Goal: Task Accomplishment & Management: Manage account settings

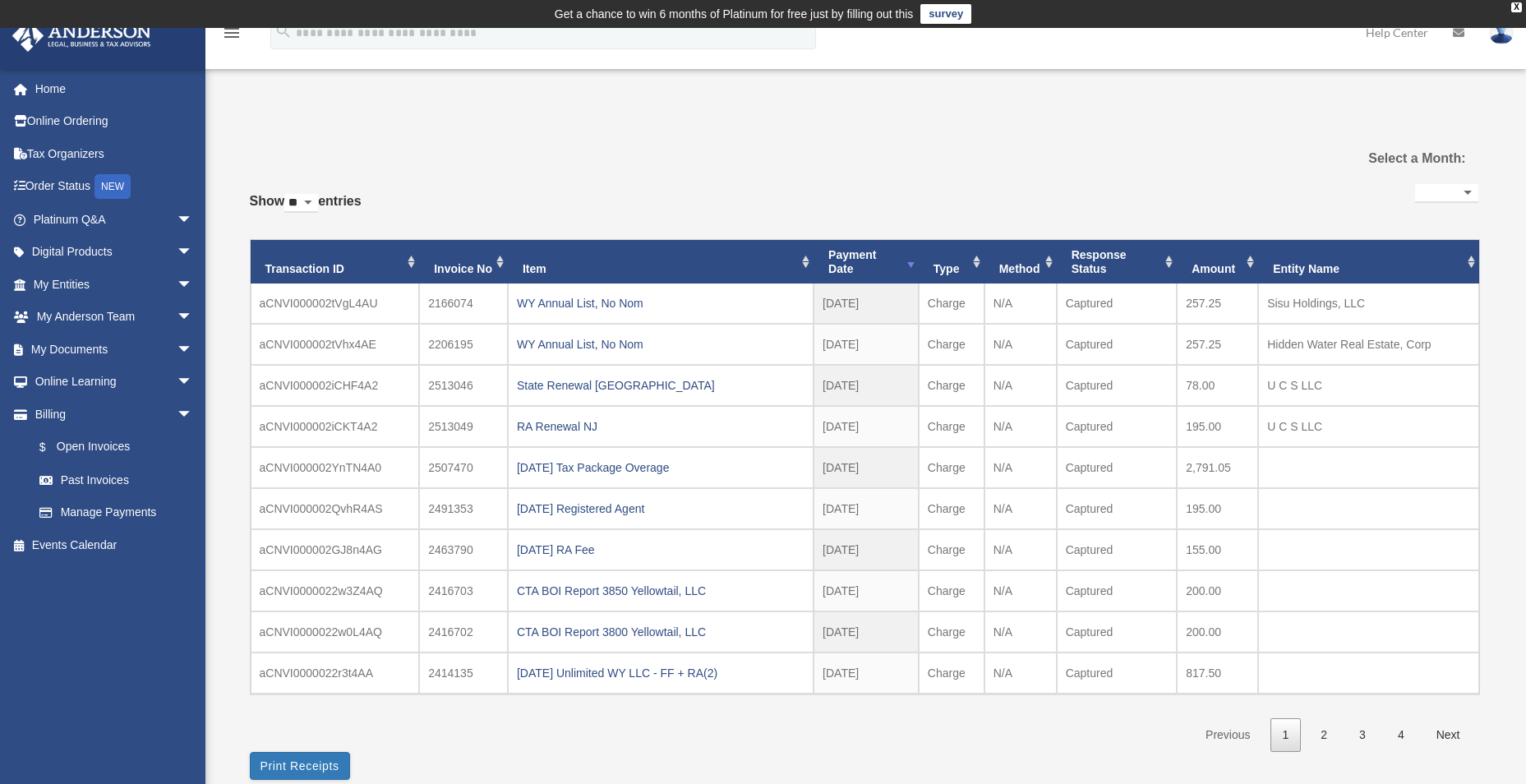
select select
click at [82, 442] on link "$ Open Invoices" at bounding box center [120, 448] width 195 height 34
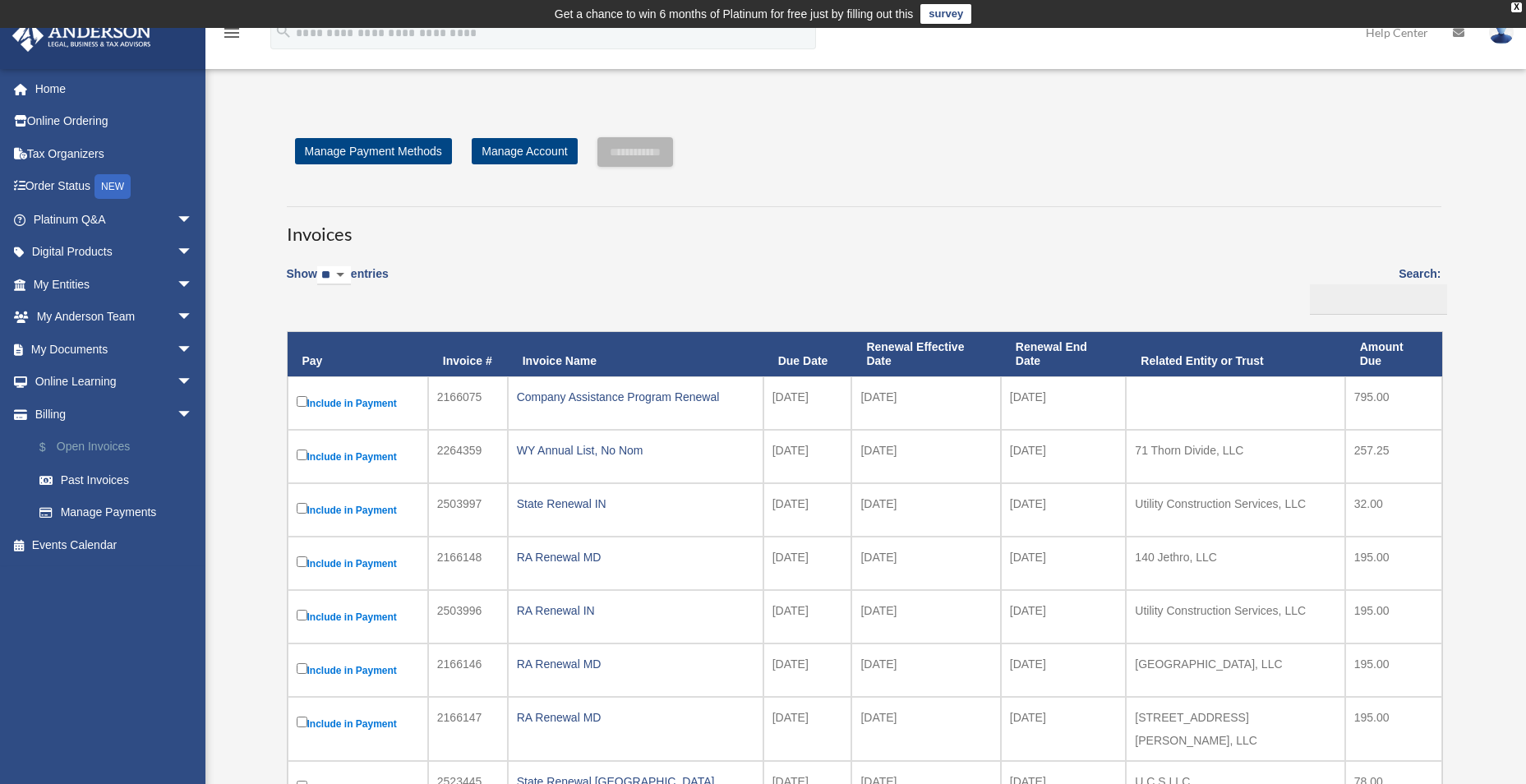
click at [91, 445] on link "$ Open Invoices" at bounding box center [120, 448] width 195 height 34
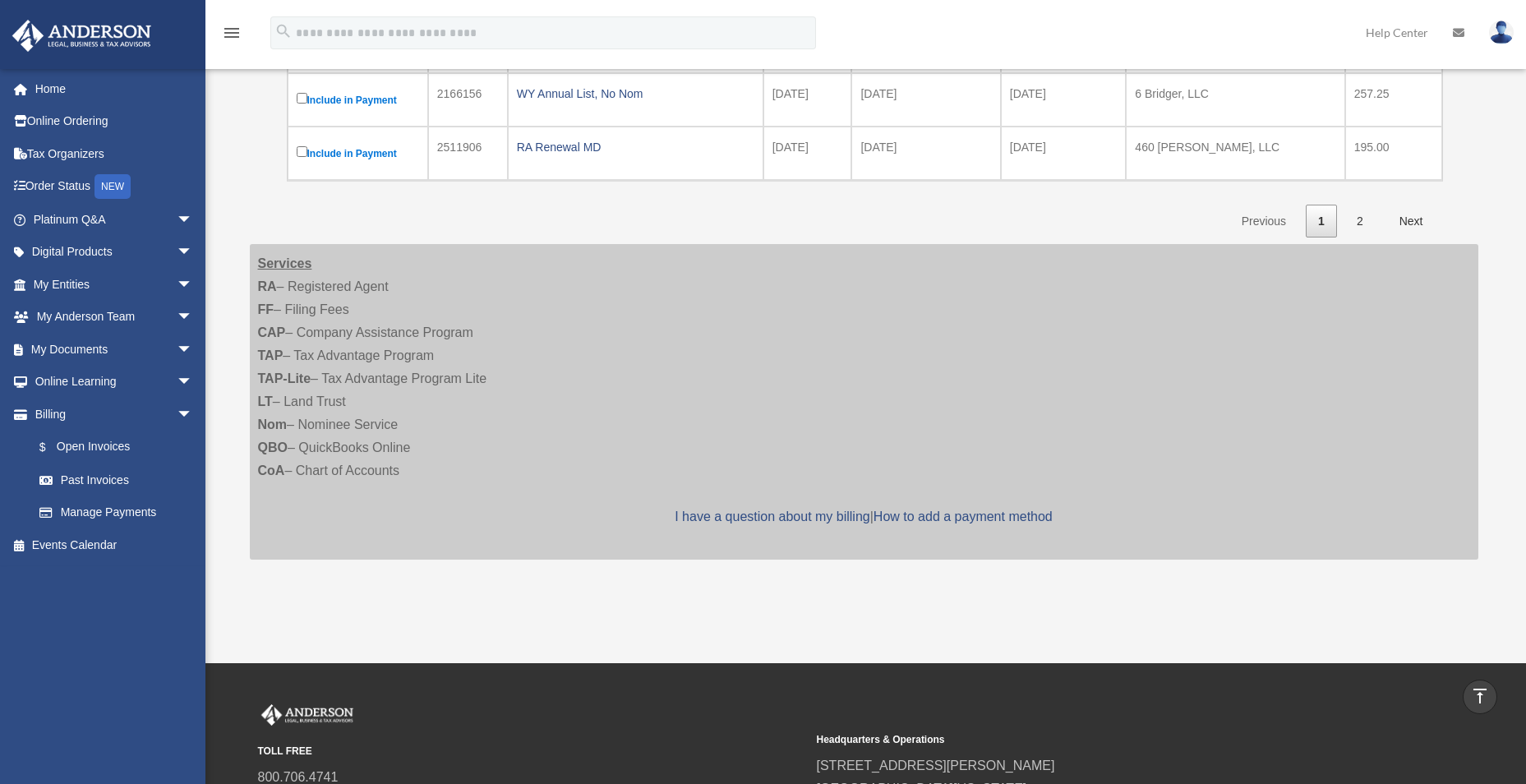
scroll to position [672, 0]
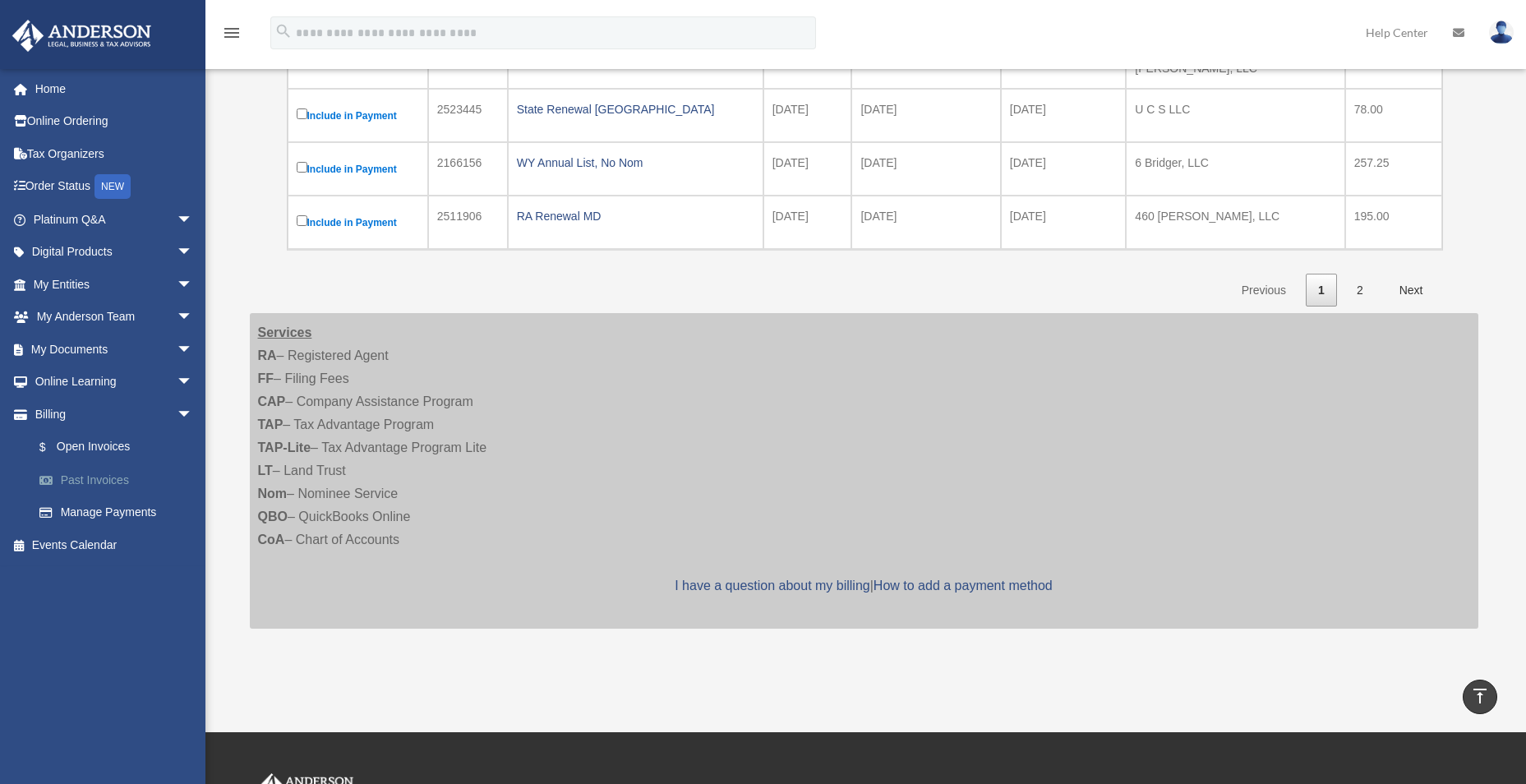
click at [83, 480] on link "Past Invoices" at bounding box center [120, 480] width 195 height 33
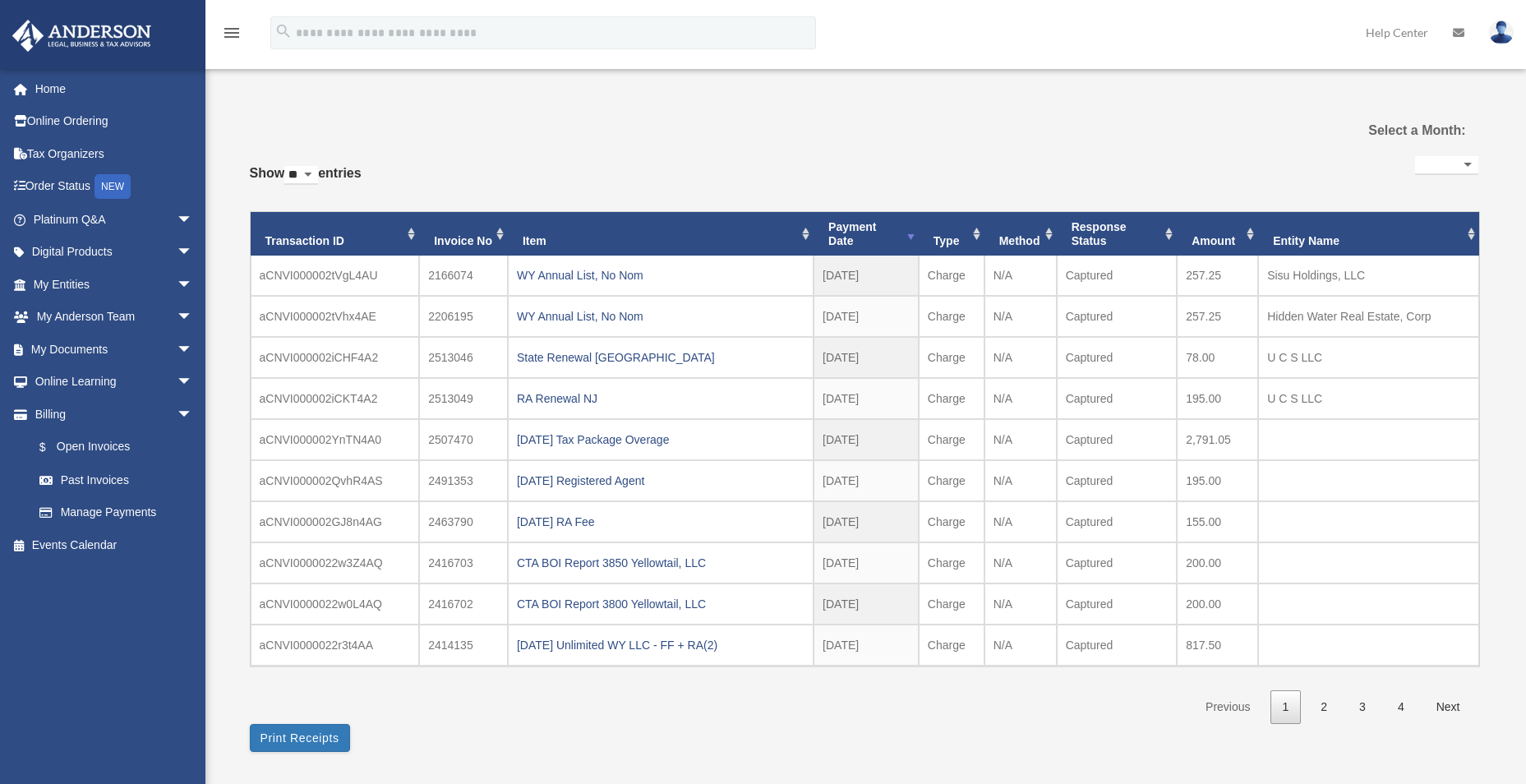
select select
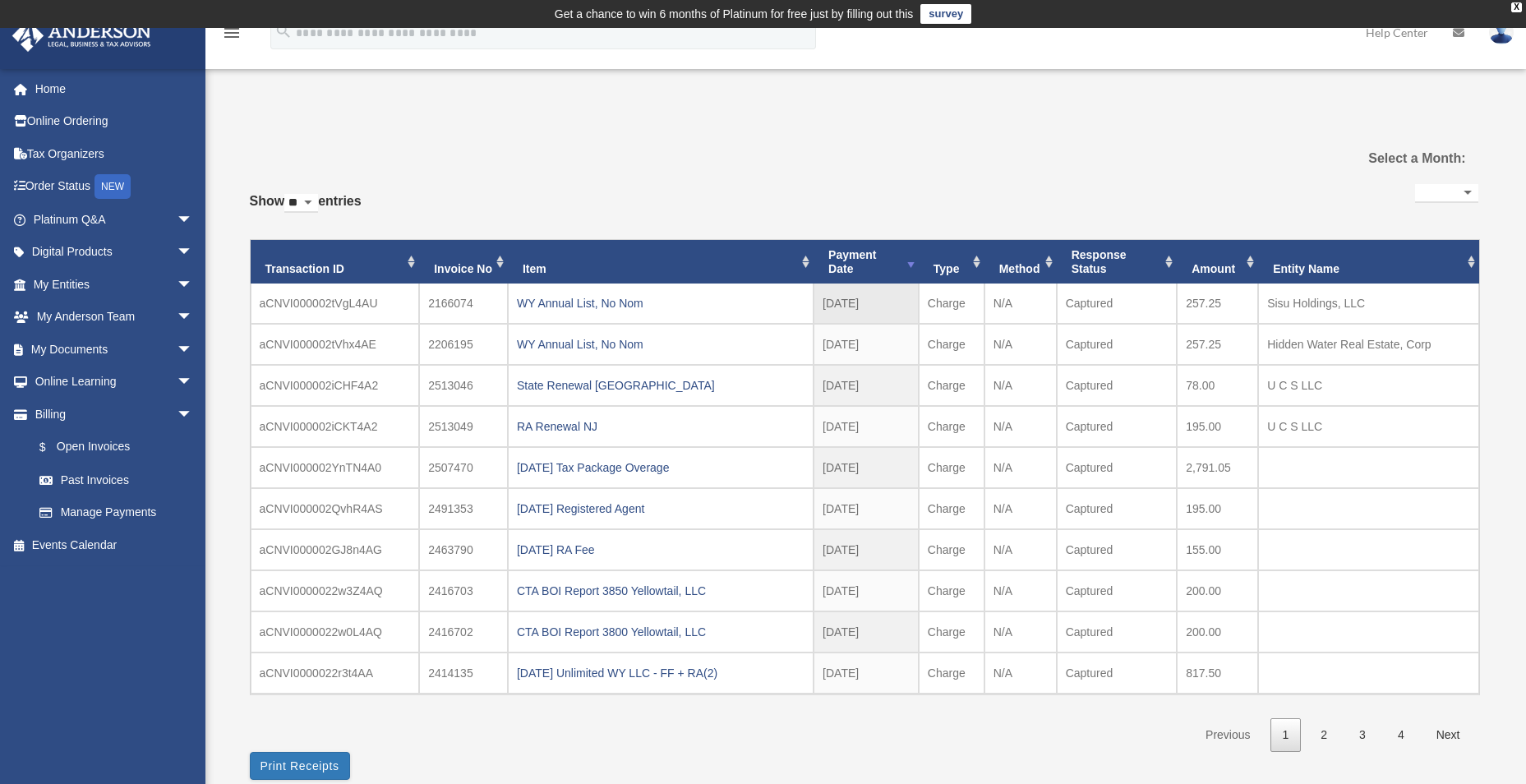
click at [1382, 307] on td "Sisu Holdings, LLC" at bounding box center [1368, 303] width 220 height 40
click at [55, 508] on span at bounding box center [55, 512] width 12 height 12
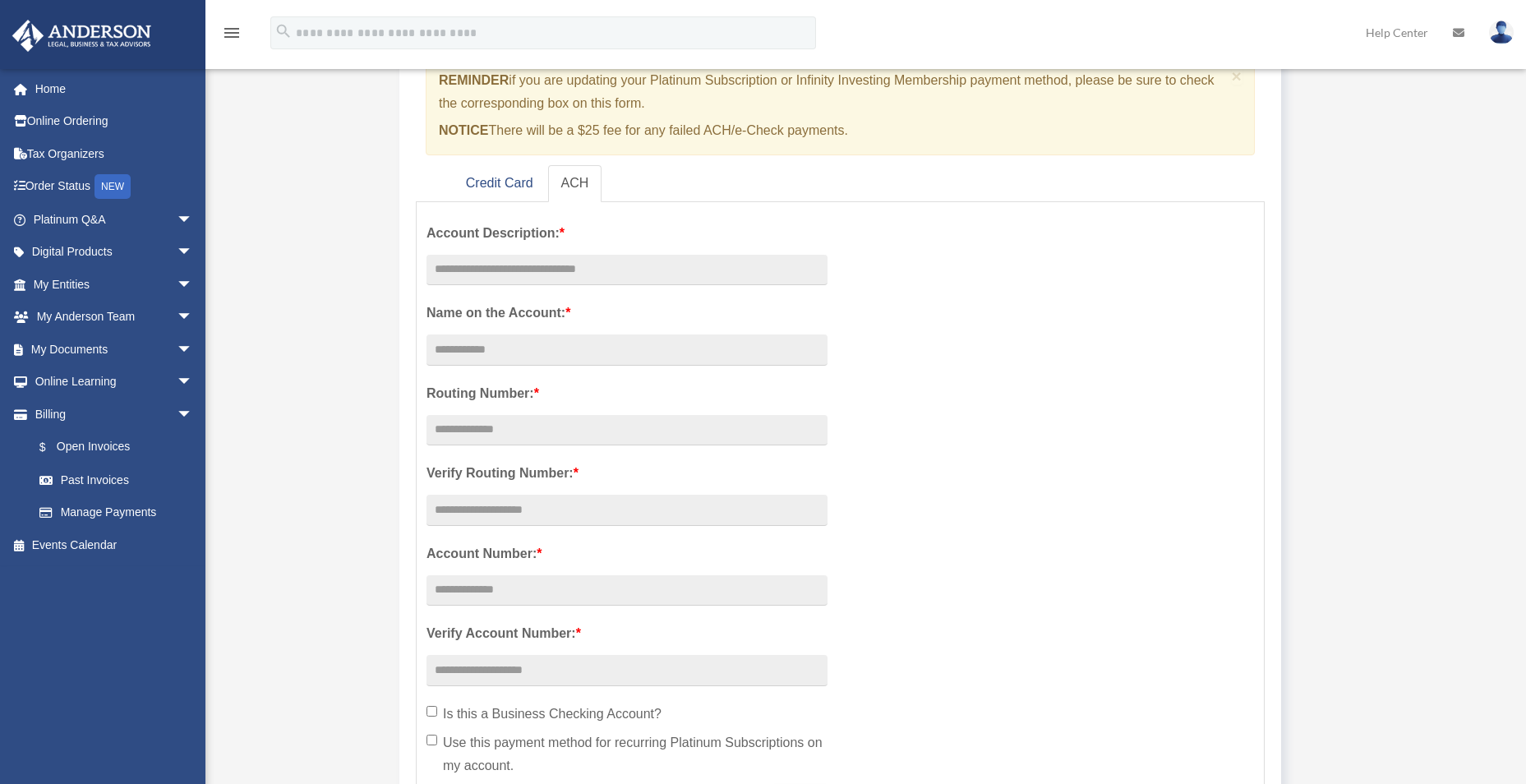
scroll to position [167, 0]
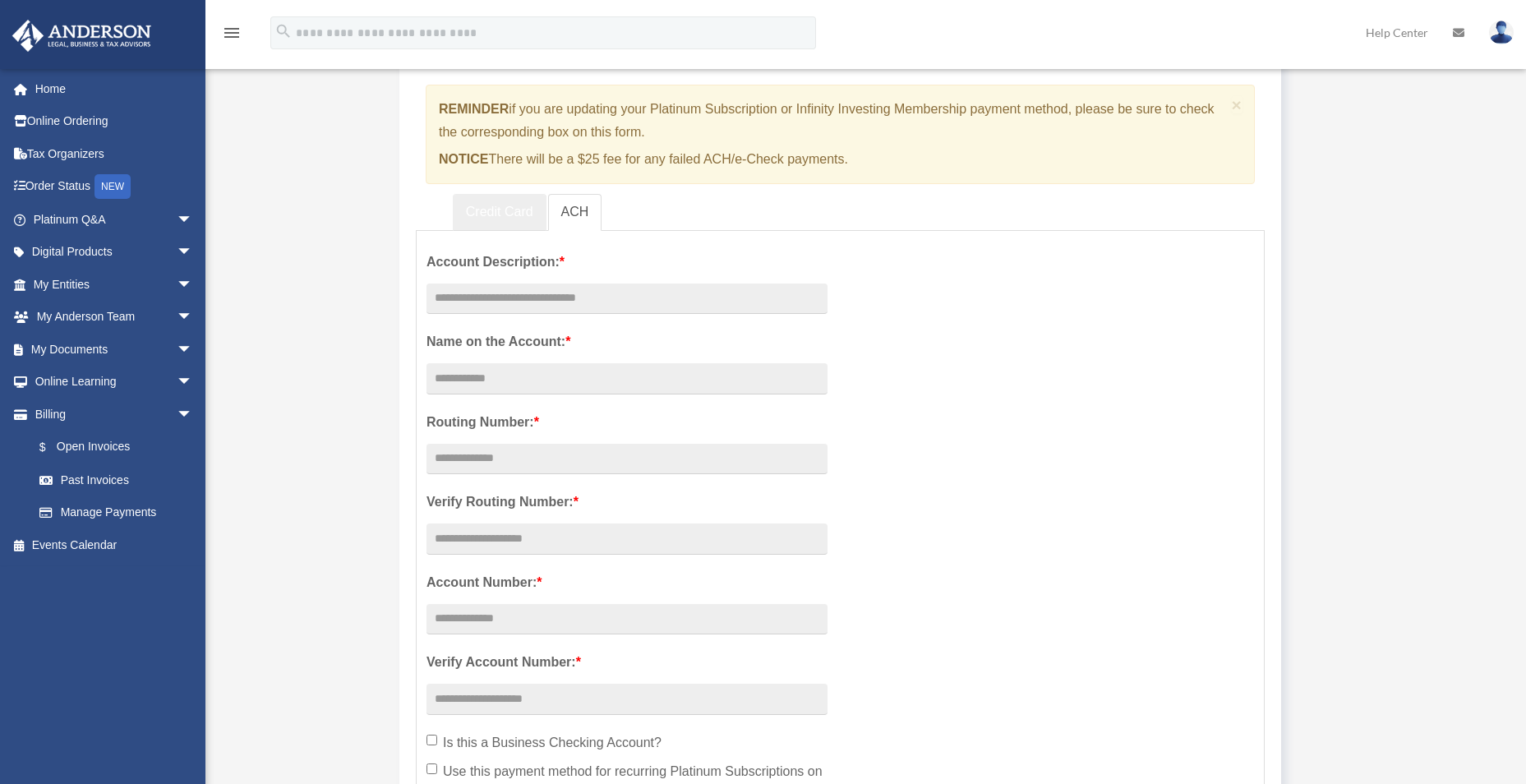
click at [482, 219] on link "Credit Card" at bounding box center [500, 212] width 94 height 37
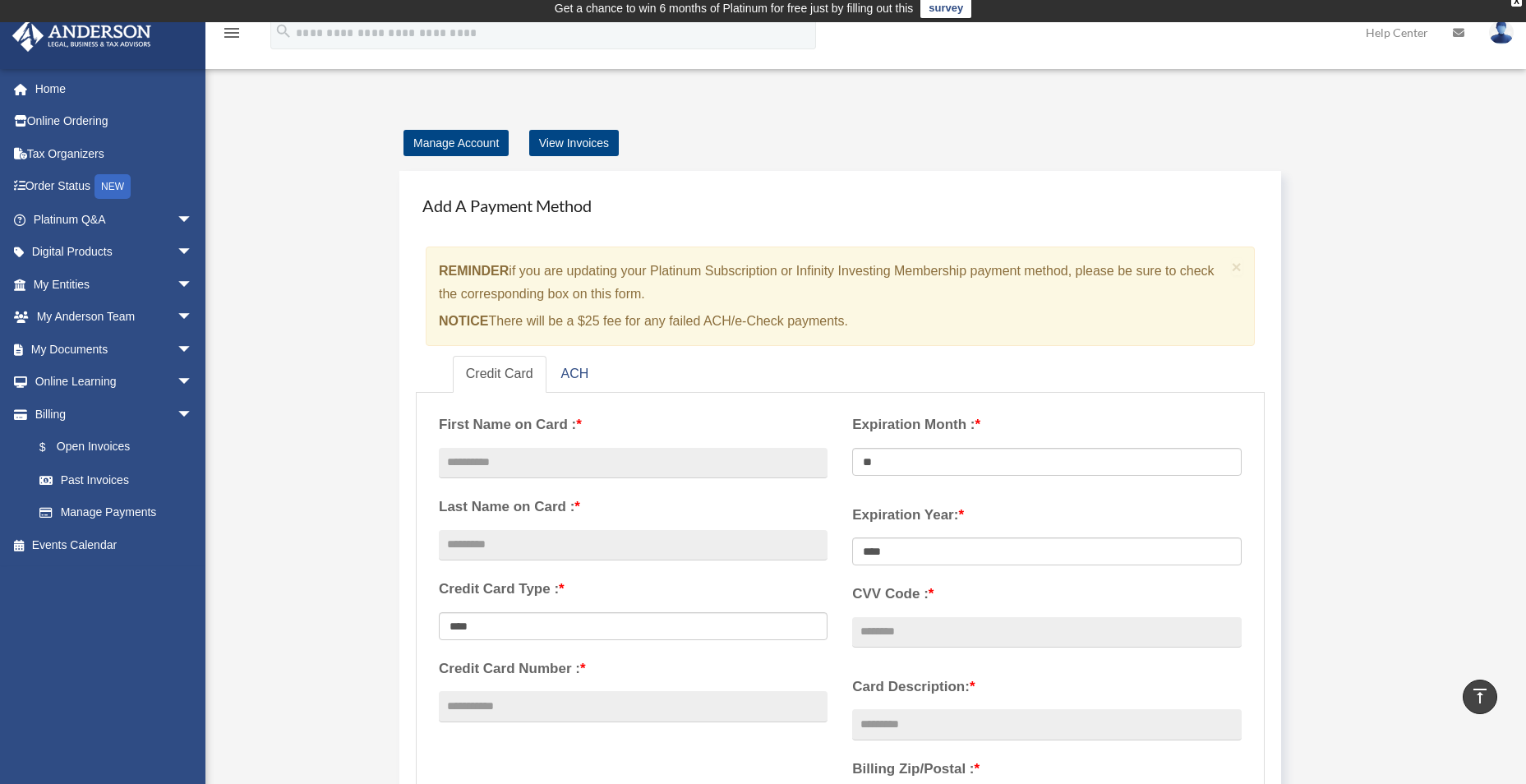
scroll to position [3, 0]
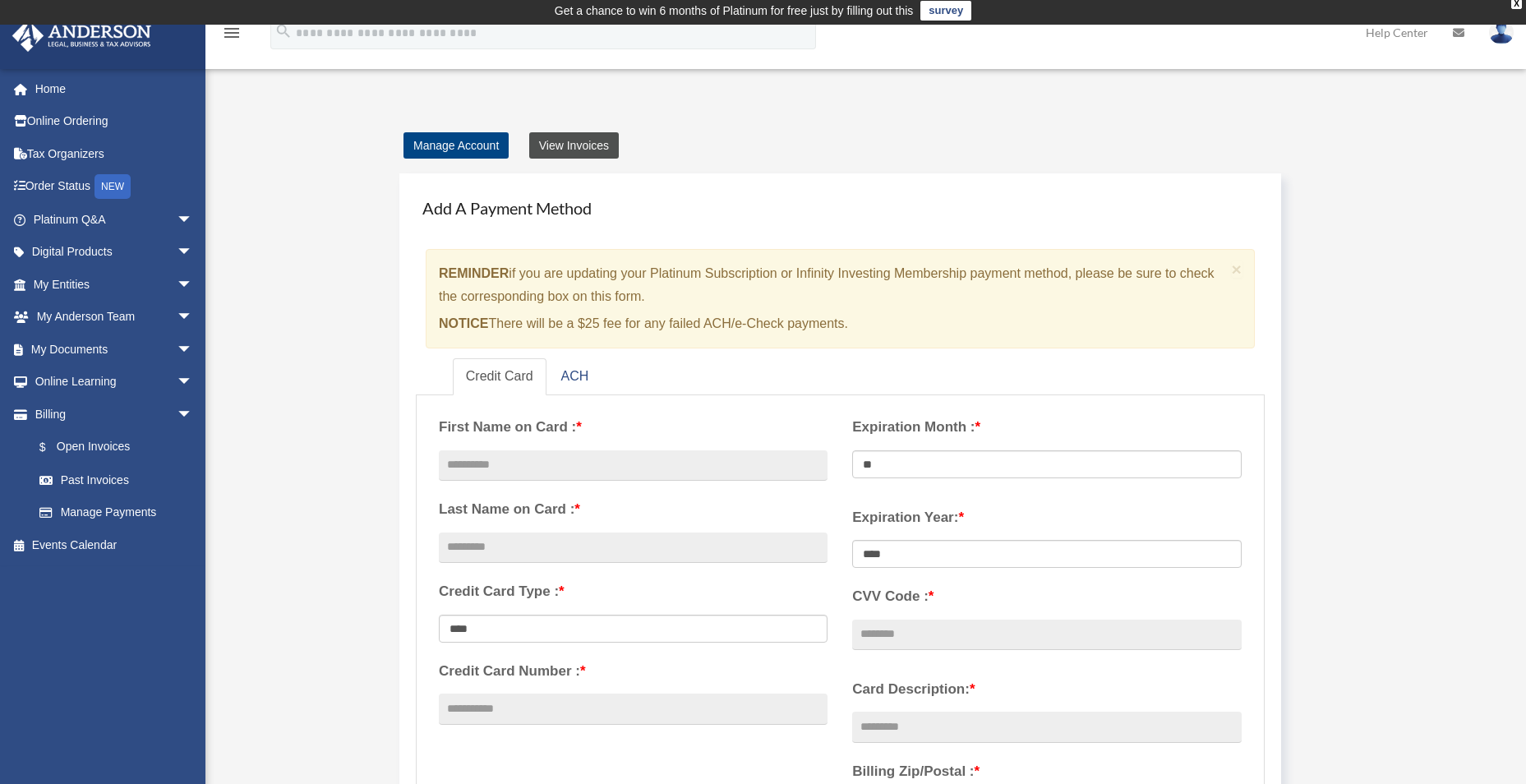
click at [549, 143] on link "View Invoices" at bounding box center [574, 145] width 90 height 26
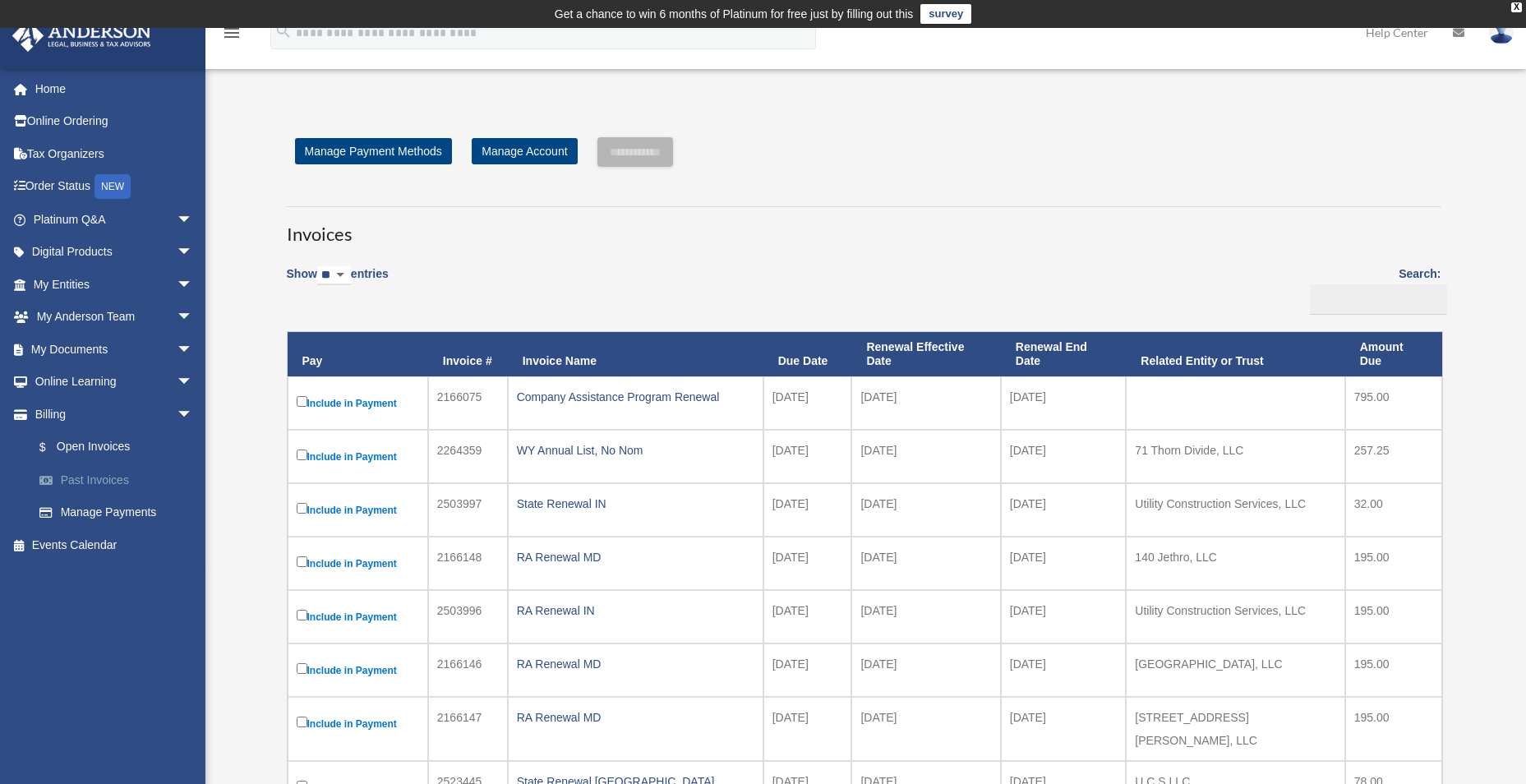
click at [107, 484] on link "Past Invoices" at bounding box center [120, 480] width 195 height 33
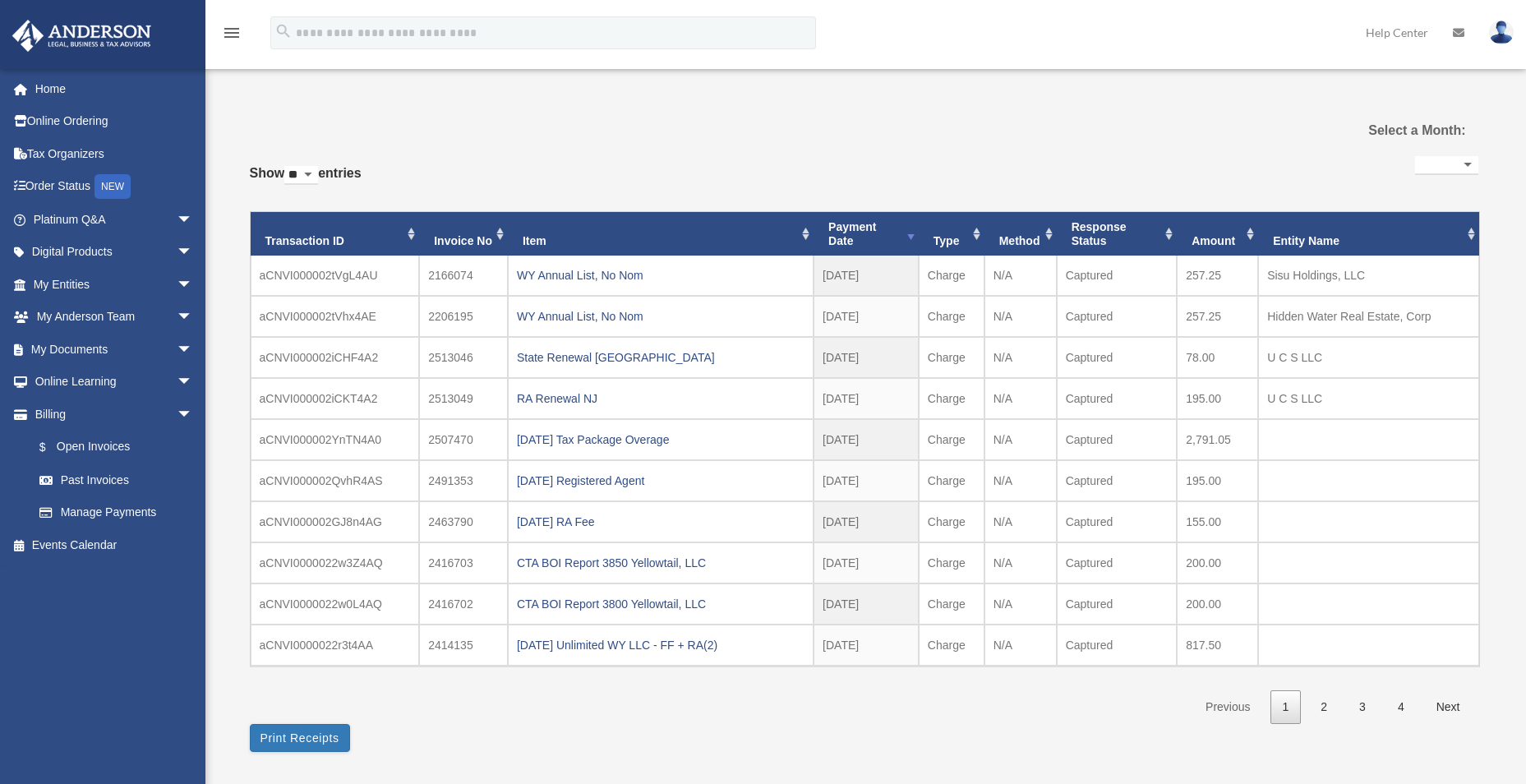
select select
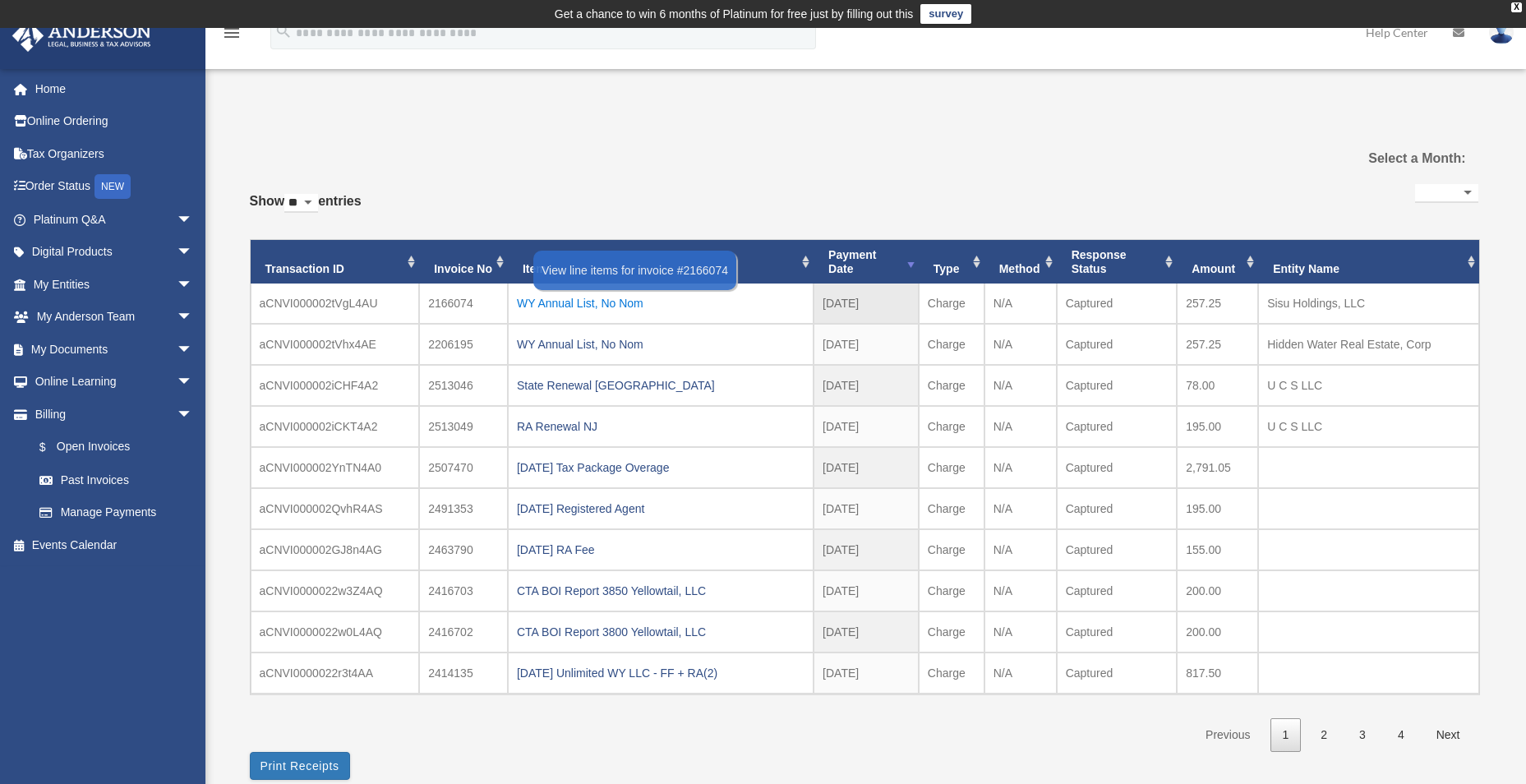
click at [577, 297] on div "WY Annual List, No Nom" at bounding box center [660, 302] width 288 height 23
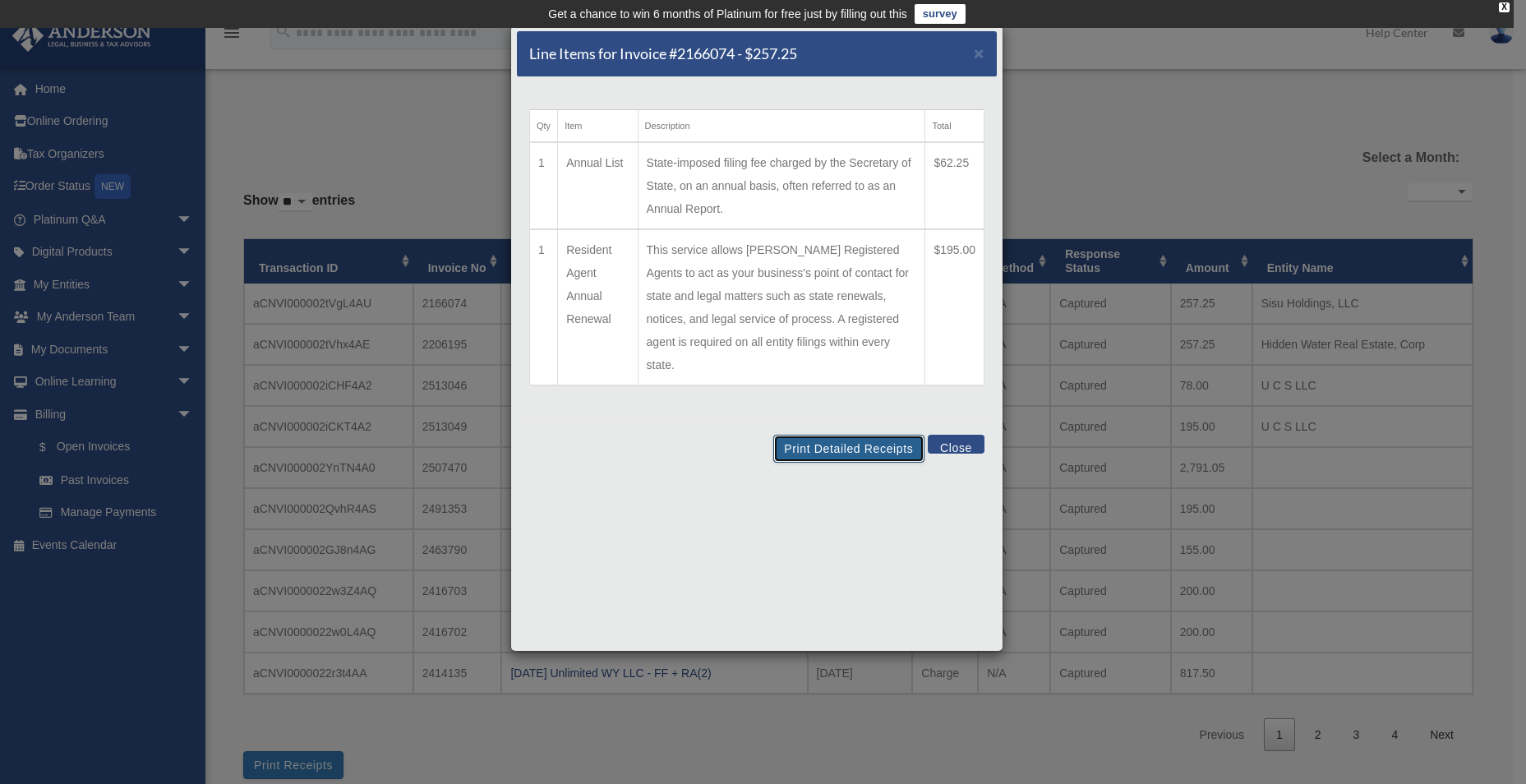
click at [878, 435] on button "Print Detailed Receipts" at bounding box center [848, 449] width 150 height 28
click at [949, 435] on button "Close" at bounding box center [956, 444] width 57 height 19
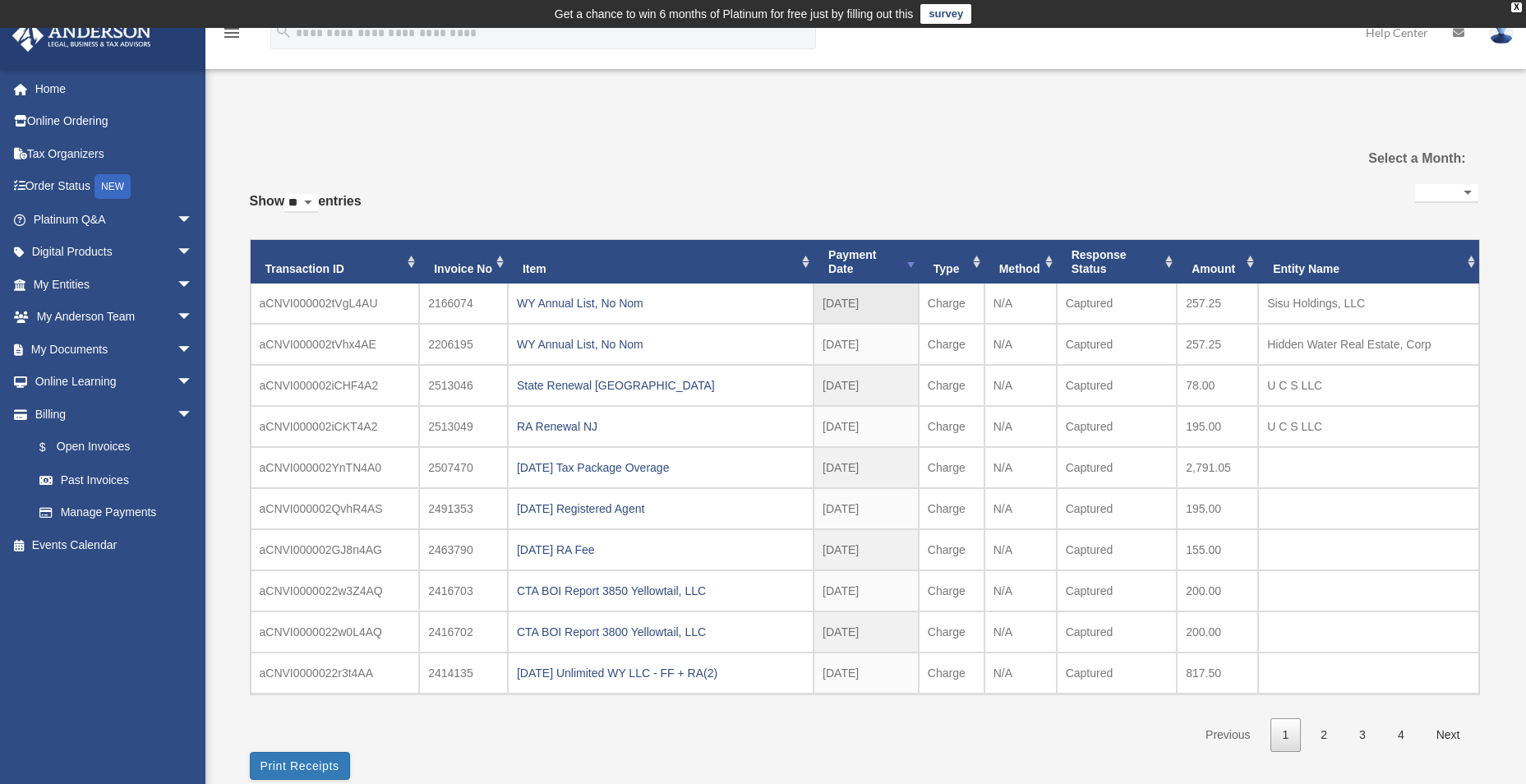
click at [851, 301] on td "2025-08-12" at bounding box center [866, 303] width 106 height 40
drag, startPoint x: 963, startPoint y: 299, endPoint x: 1030, endPoint y: 300, distance: 67.0
click at [965, 299] on td "Charge" at bounding box center [952, 303] width 66 height 40
drag, startPoint x: 1047, startPoint y: 301, endPoint x: 1103, endPoint y: 307, distance: 56.3
click at [1064, 303] on tr "aCNVI000002tVgL4AU 2166074 WY Annual List, No Nom 2025-08-12 2025 - Aug Charge …" at bounding box center [865, 303] width 1228 height 40
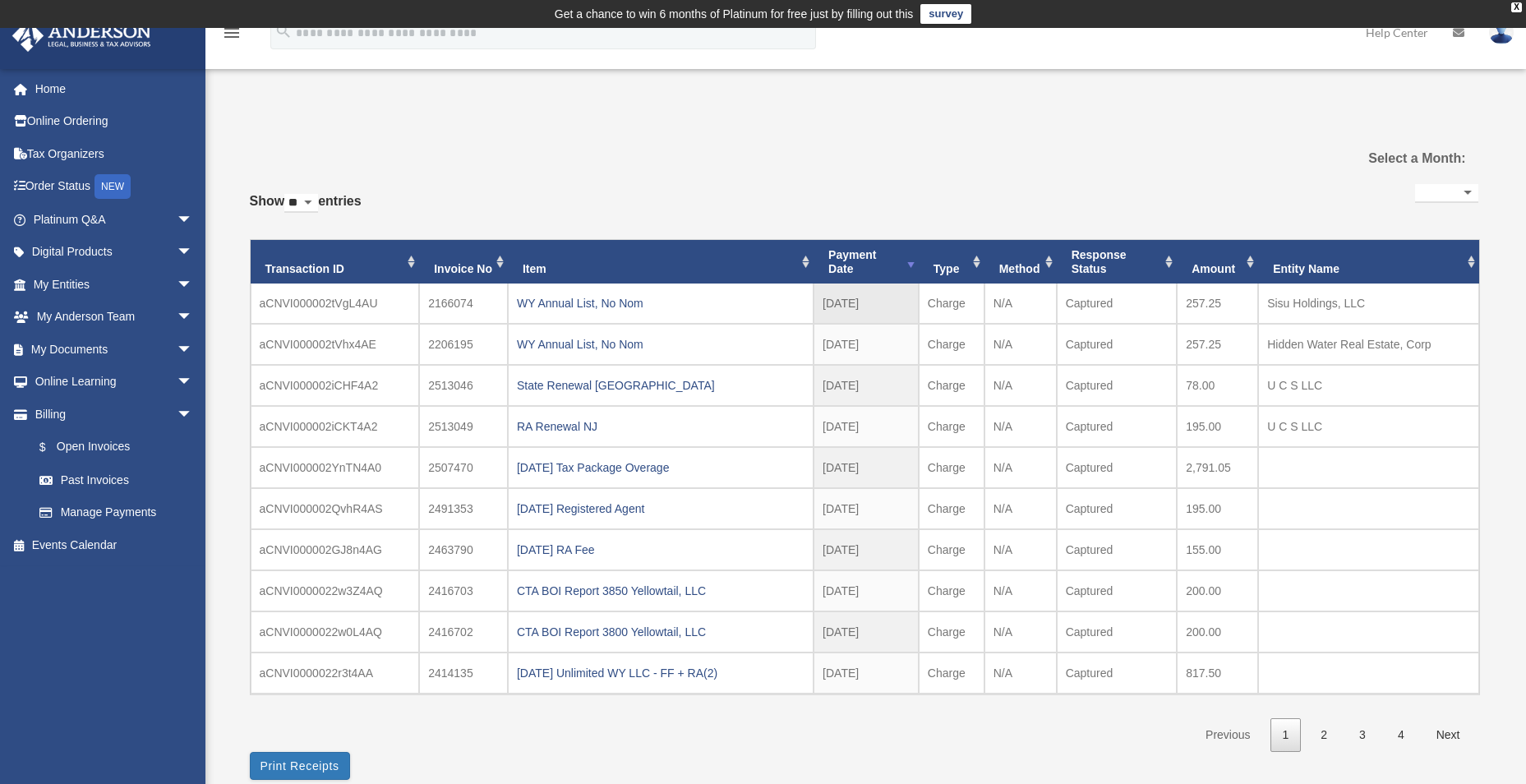
click at [1132, 307] on td "Captured" at bounding box center [1117, 303] width 120 height 40
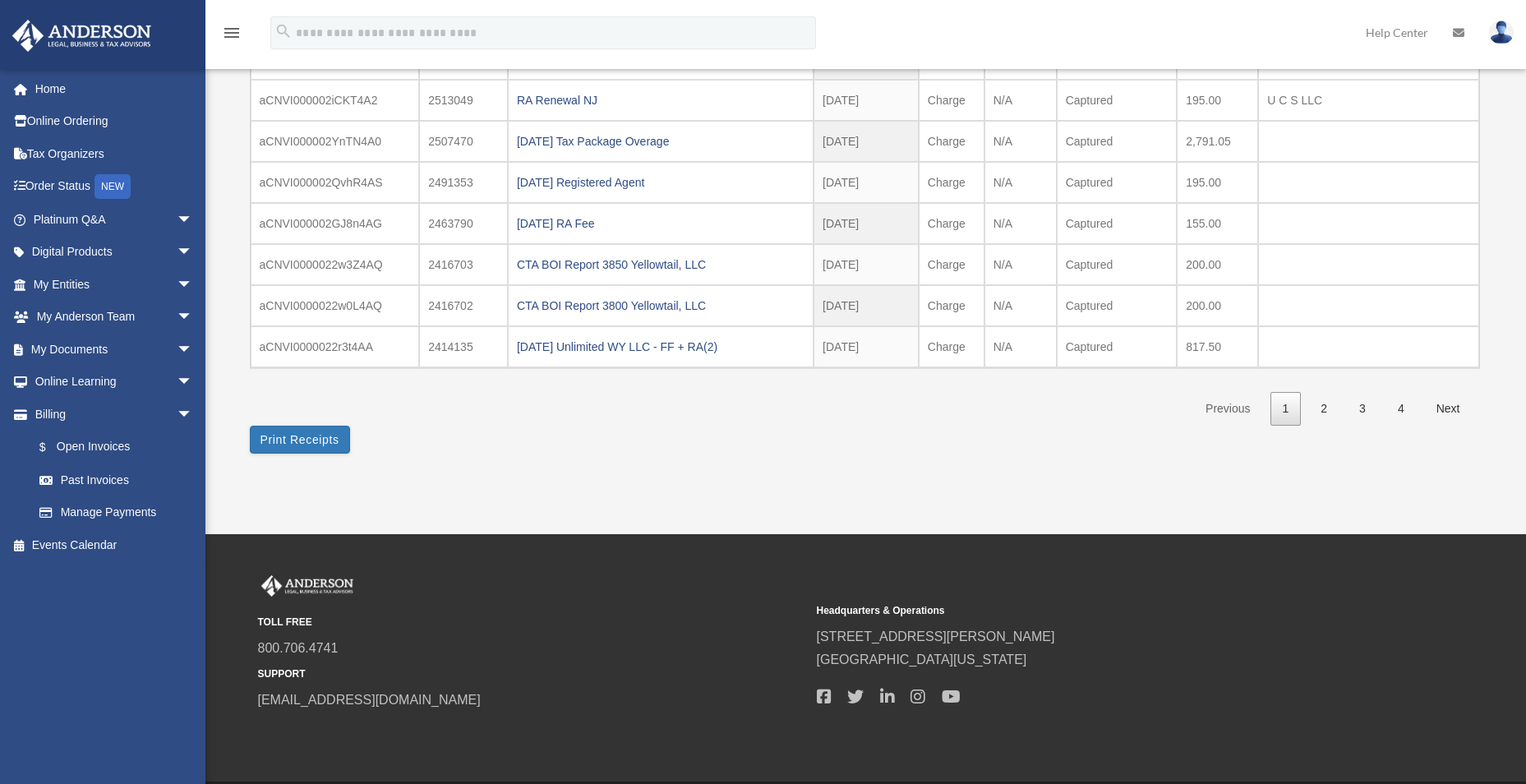
scroll to position [328, 0]
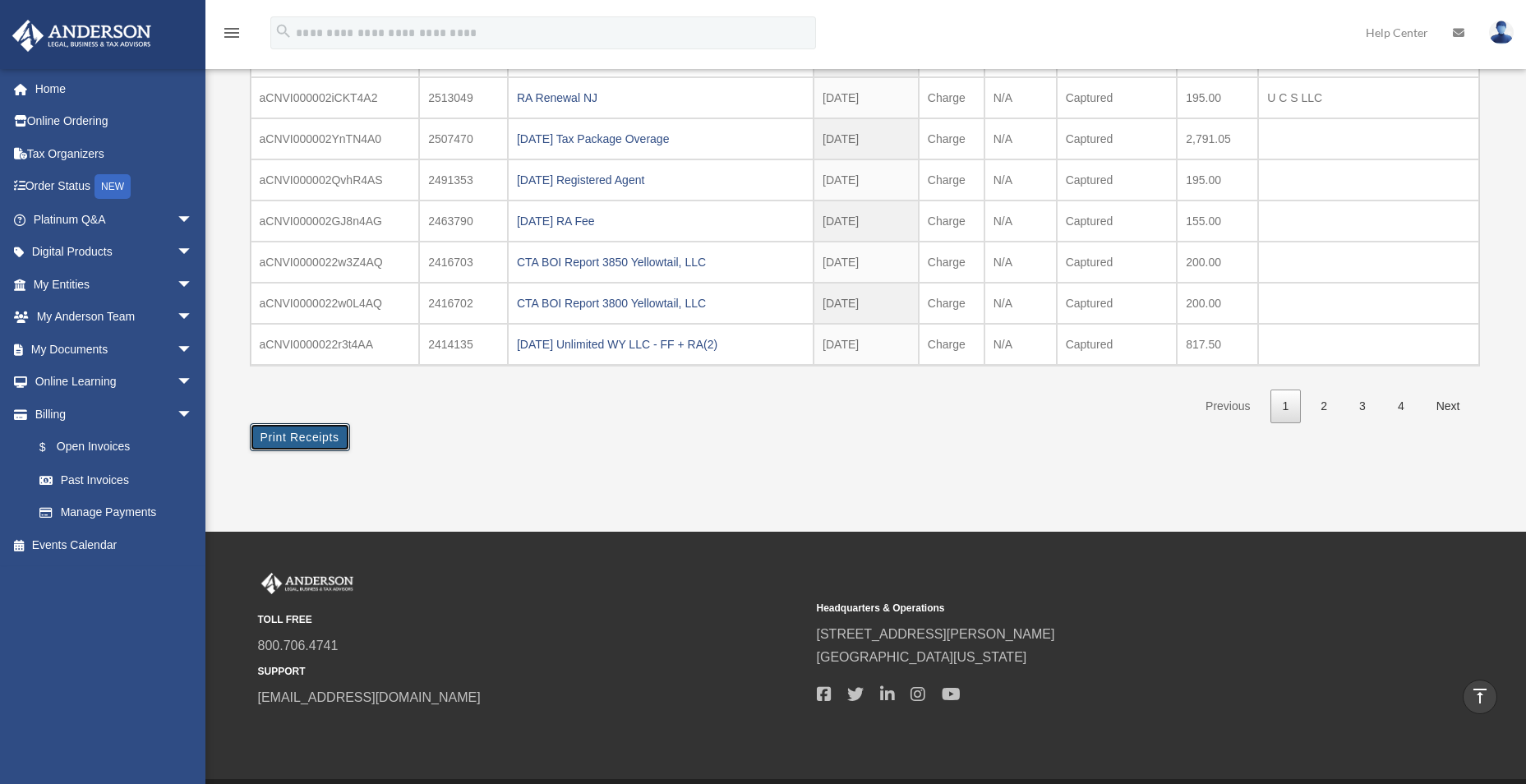
drag, startPoint x: 300, startPoint y: 435, endPoint x: 233, endPoint y: 690, distance: 263.7
click at [298, 441] on button "Print Receipts" at bounding box center [300, 437] width 101 height 28
click at [1394, 408] on link "4" at bounding box center [1401, 406] width 31 height 34
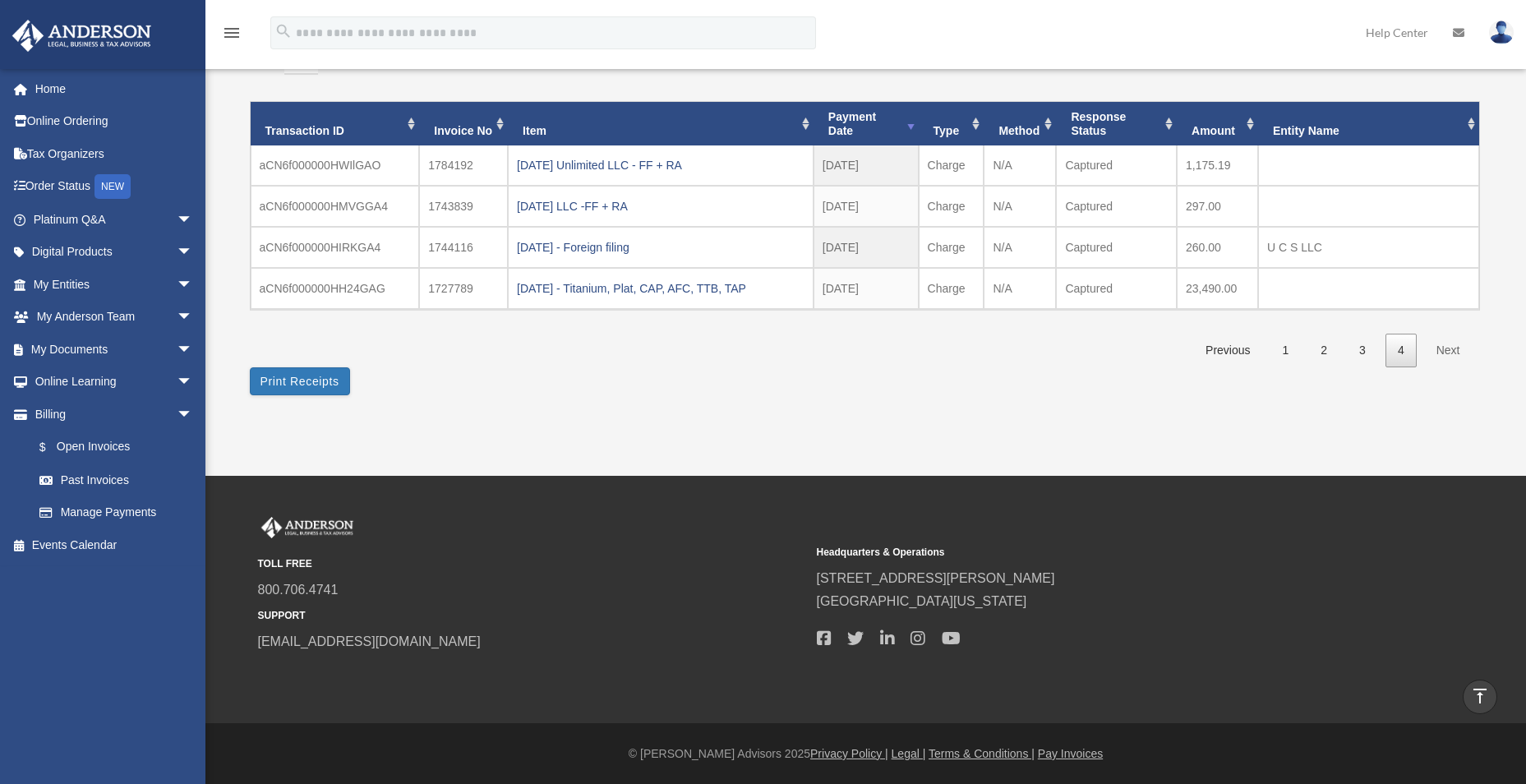
scroll to position [137, 0]
click at [1285, 358] on link "1" at bounding box center [1285, 351] width 31 height 34
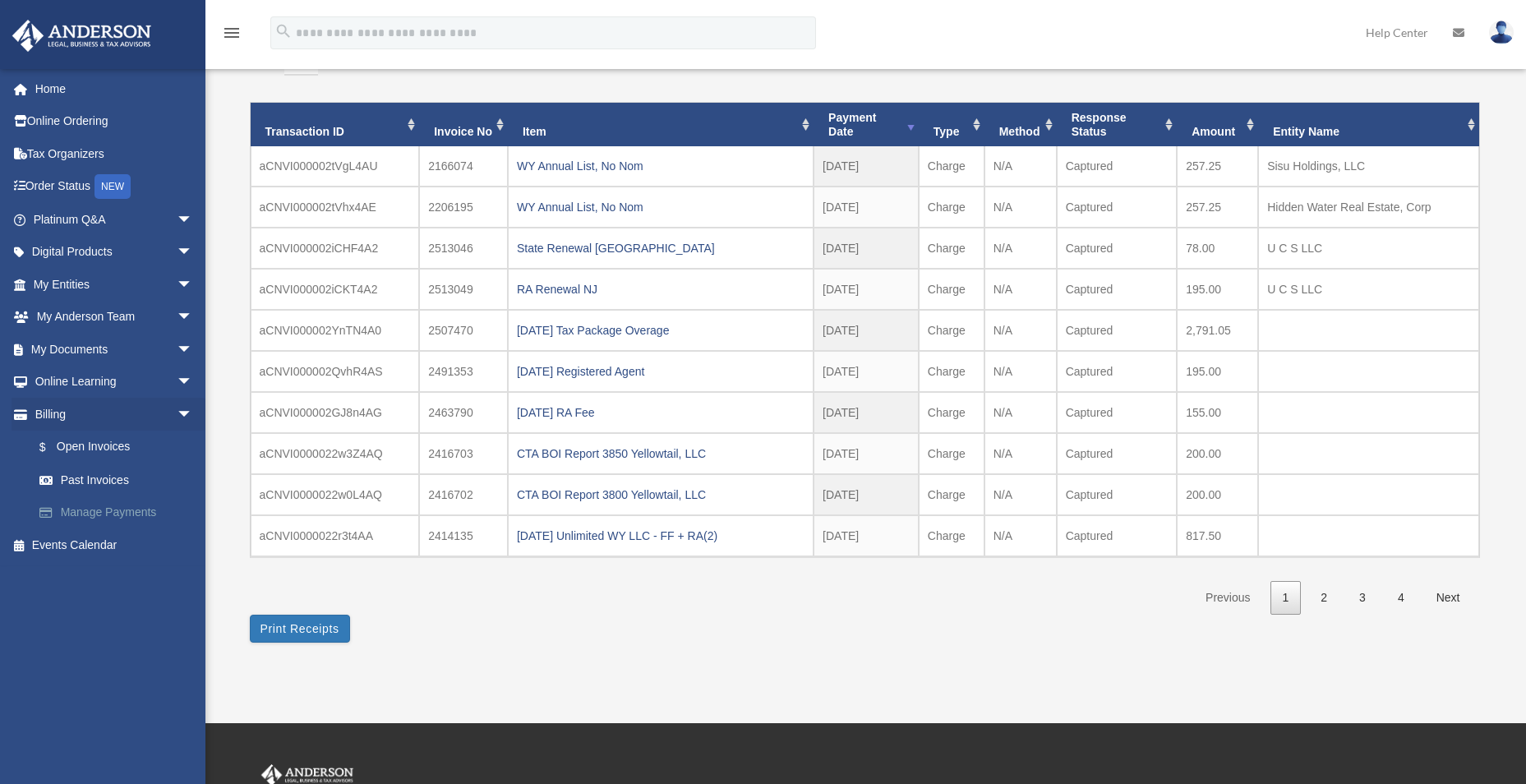
click at [115, 517] on link "Manage Payments" at bounding box center [120, 512] width 195 height 33
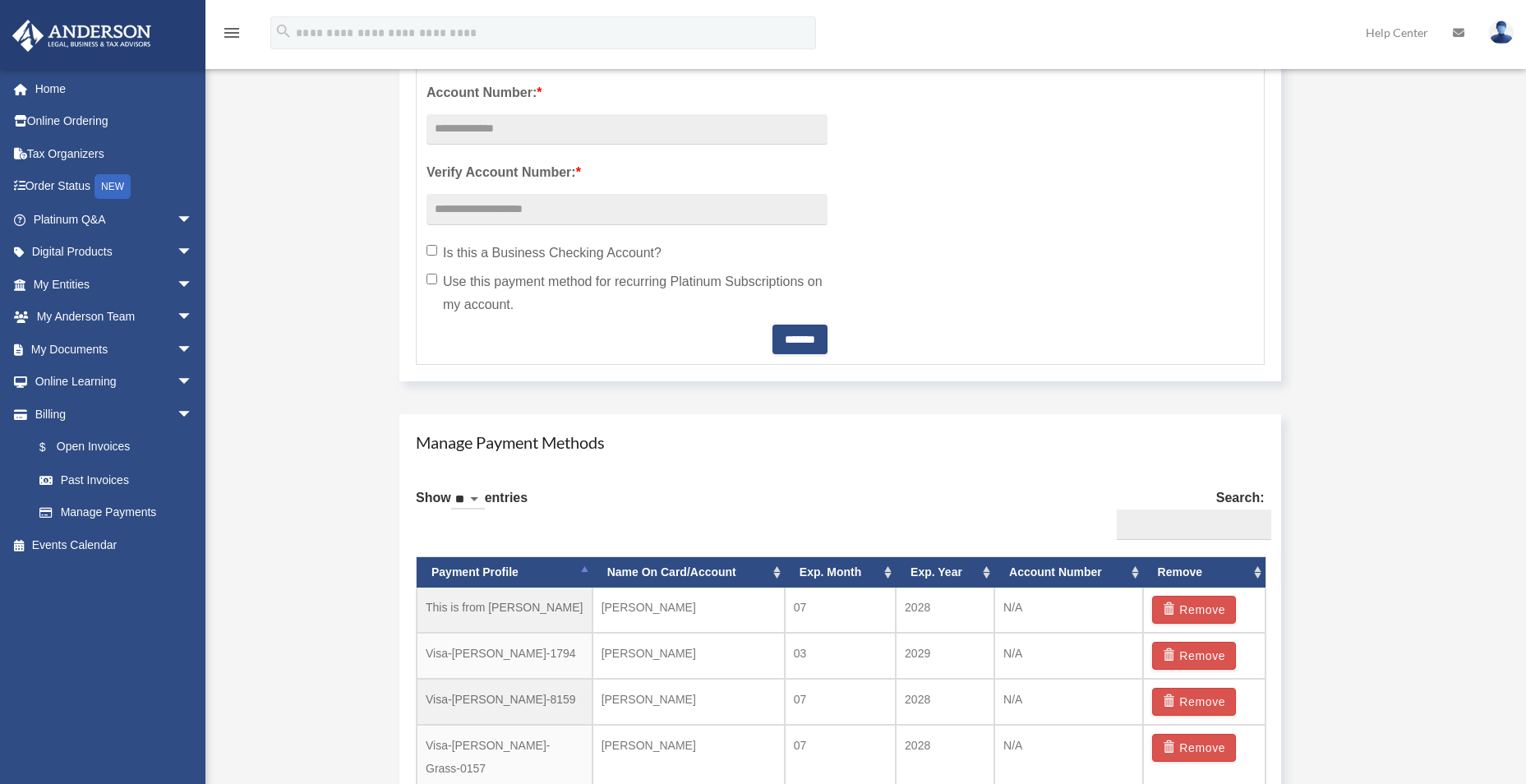
scroll to position [739, 0]
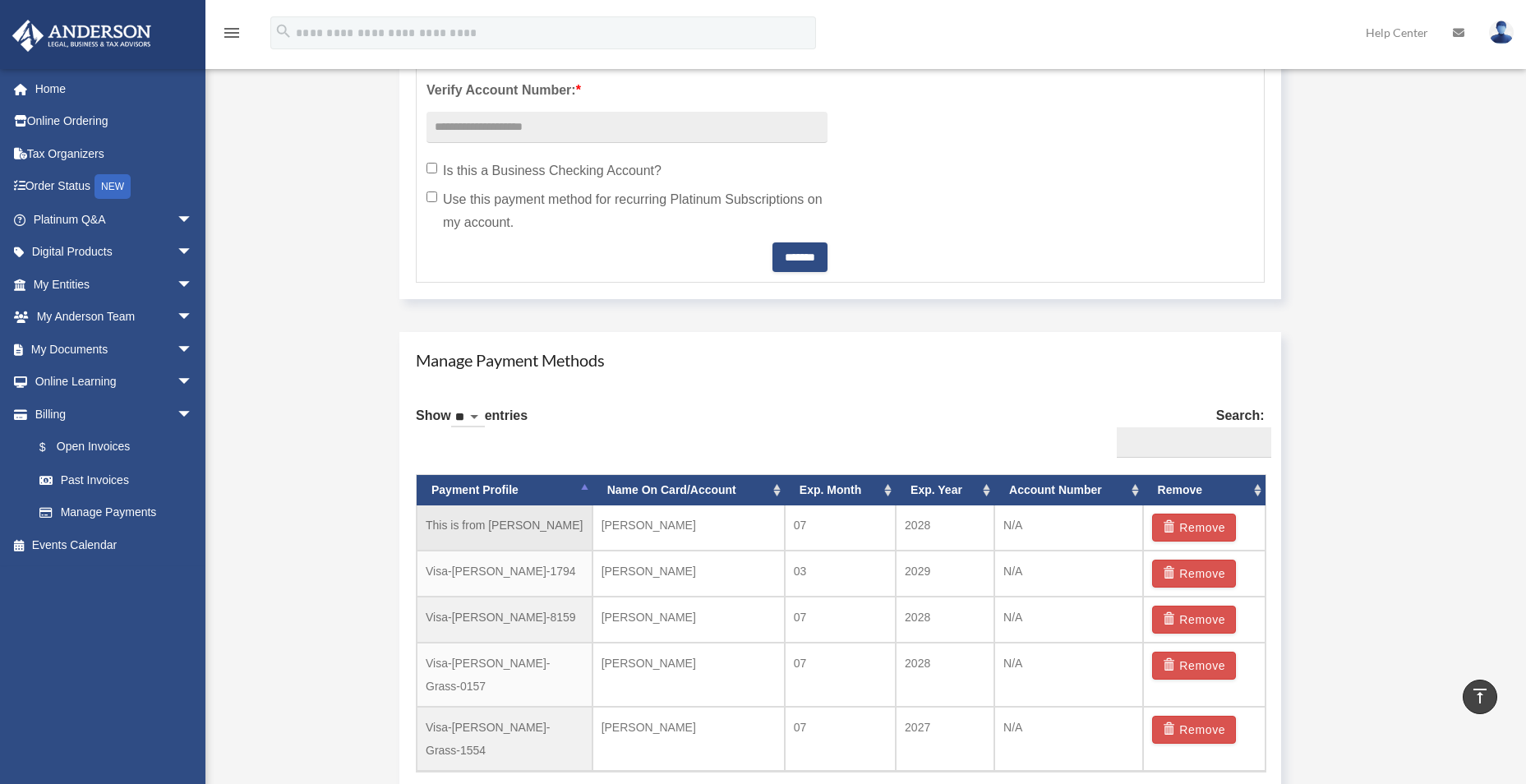
click at [469, 530] on td "This is from [PERSON_NAME]" at bounding box center [505, 527] width 176 height 45
click at [465, 563] on td "Visa-[PERSON_NAME]-1794" at bounding box center [505, 573] width 176 height 46
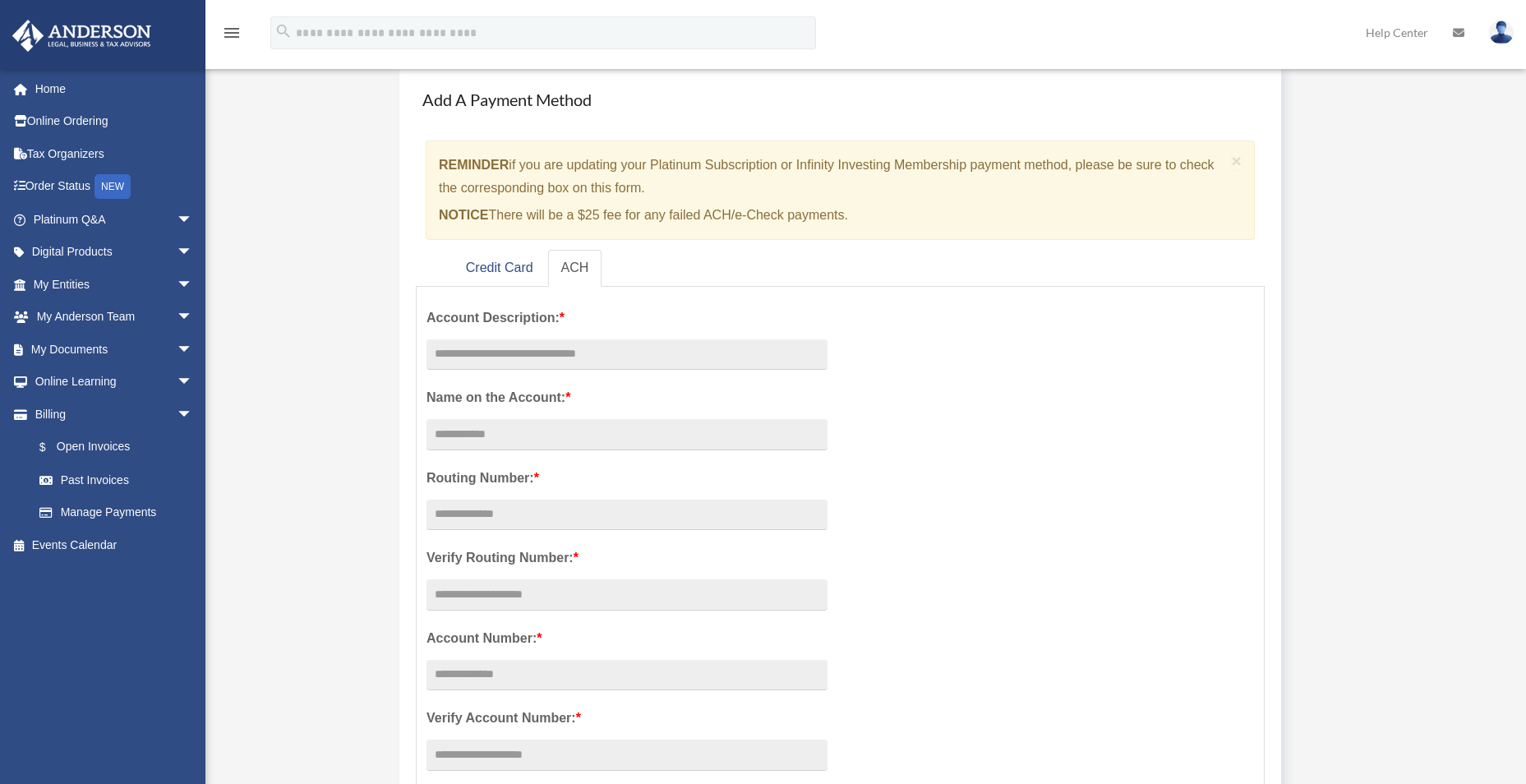
scroll to position [0, 0]
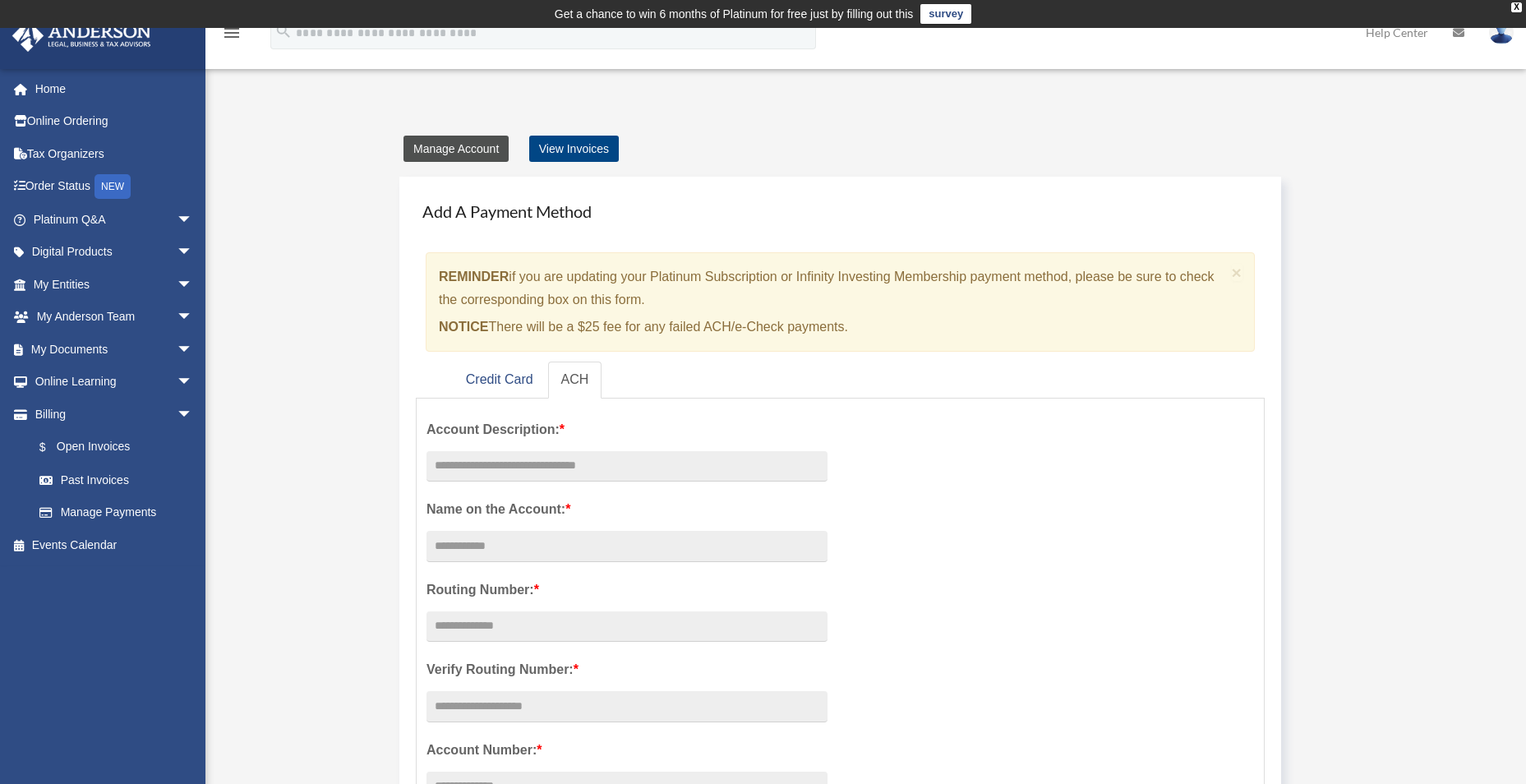
click at [460, 141] on link "Manage Account" at bounding box center [456, 148] width 106 height 26
